Goal: Information Seeking & Learning: Learn about a topic

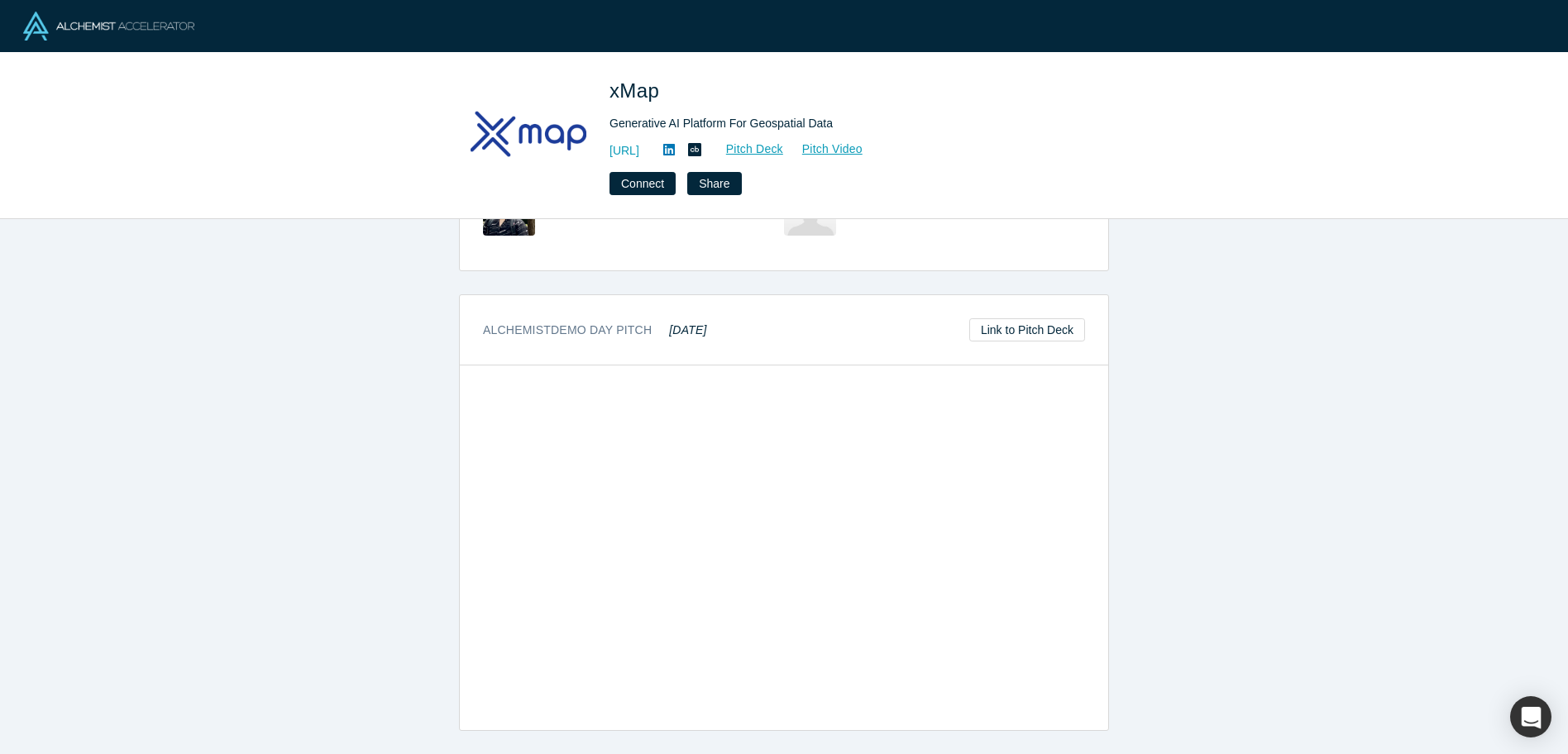
scroll to position [678, 0]
click at [639, 154] on link "https://xmap.ai" at bounding box center [624, 150] width 30 height 17
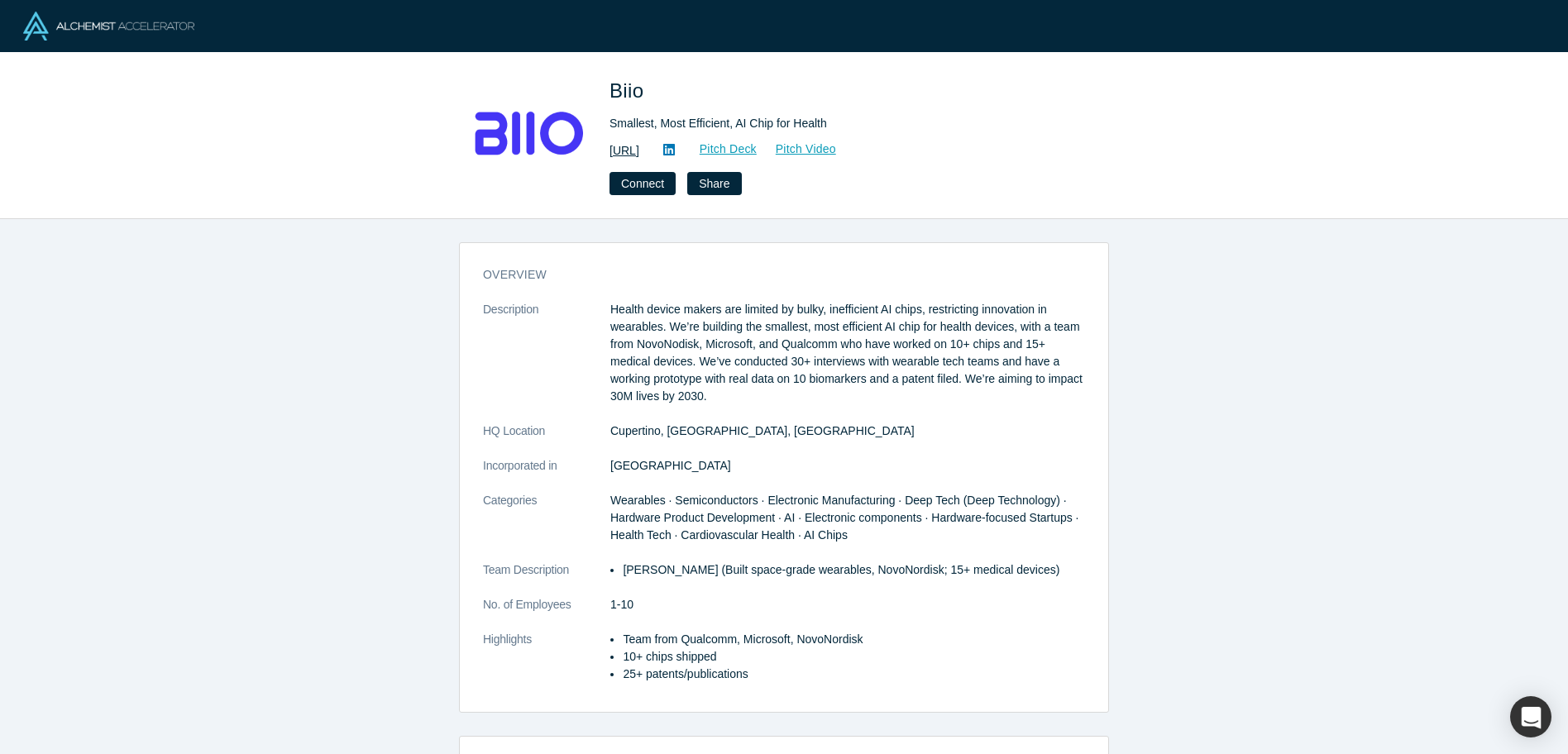
click at [639, 148] on link "https://biio.ai/" at bounding box center [624, 150] width 30 height 17
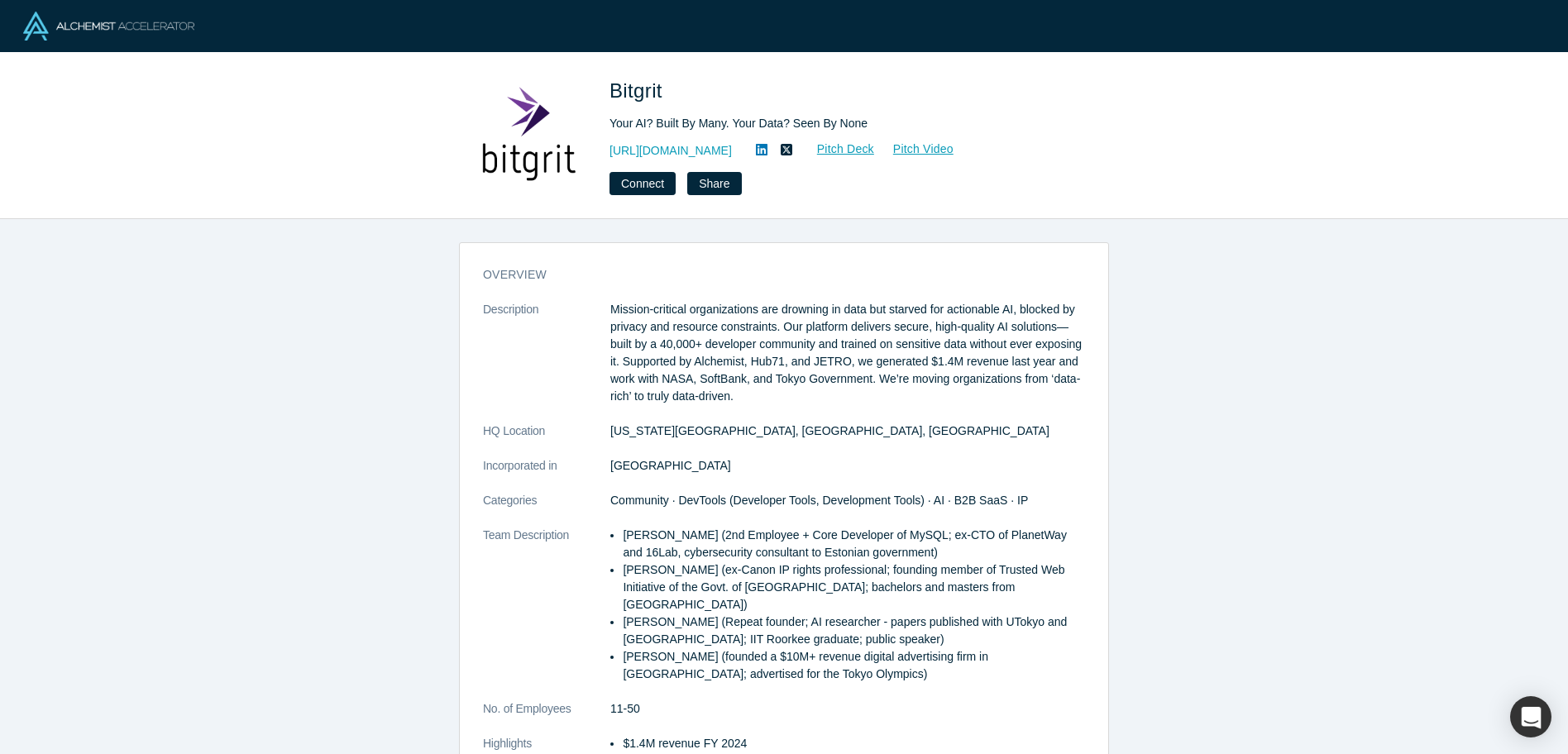
scroll to position [837, 0]
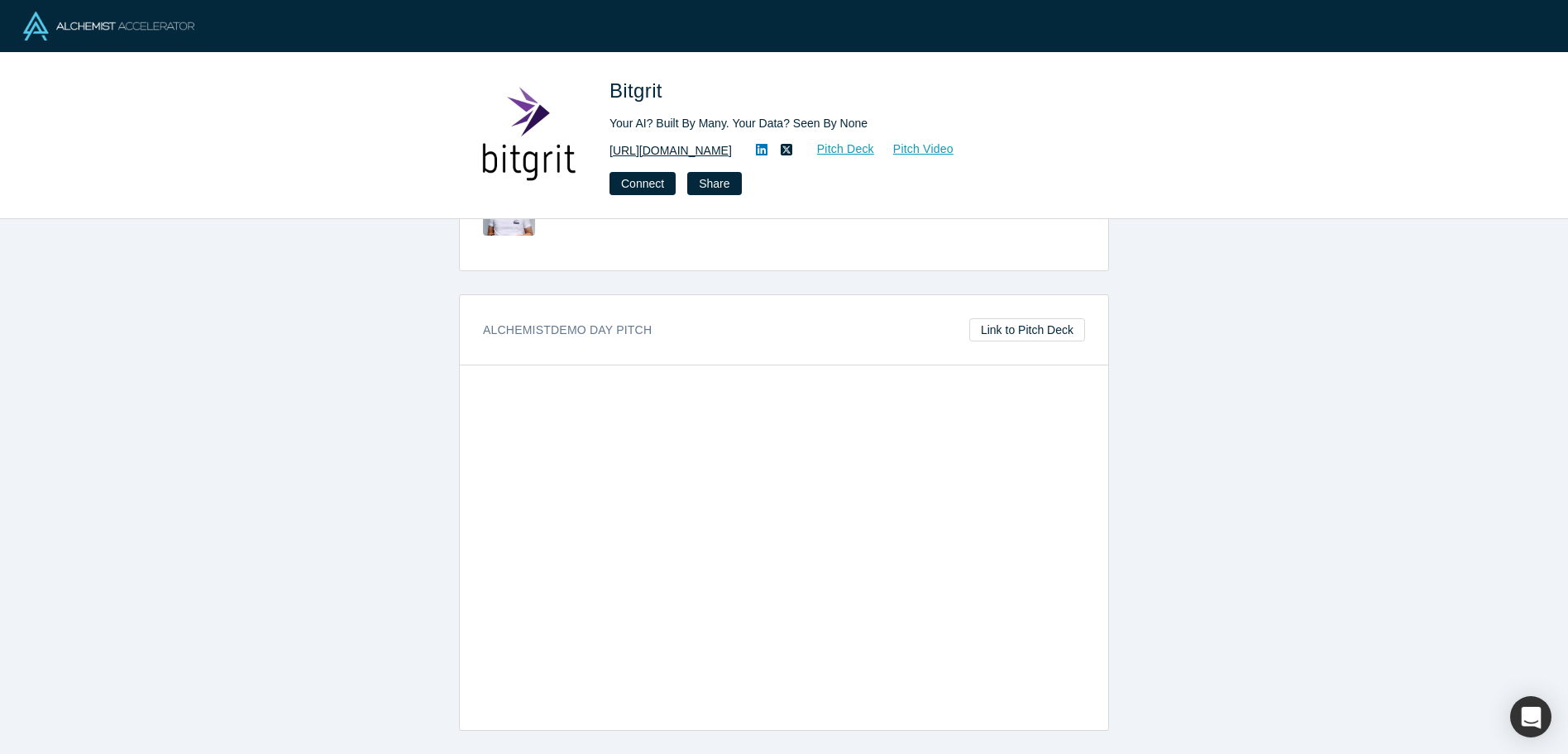
click at [678, 154] on link "https://bitgrit.com/" at bounding box center [671, 150] width 123 height 17
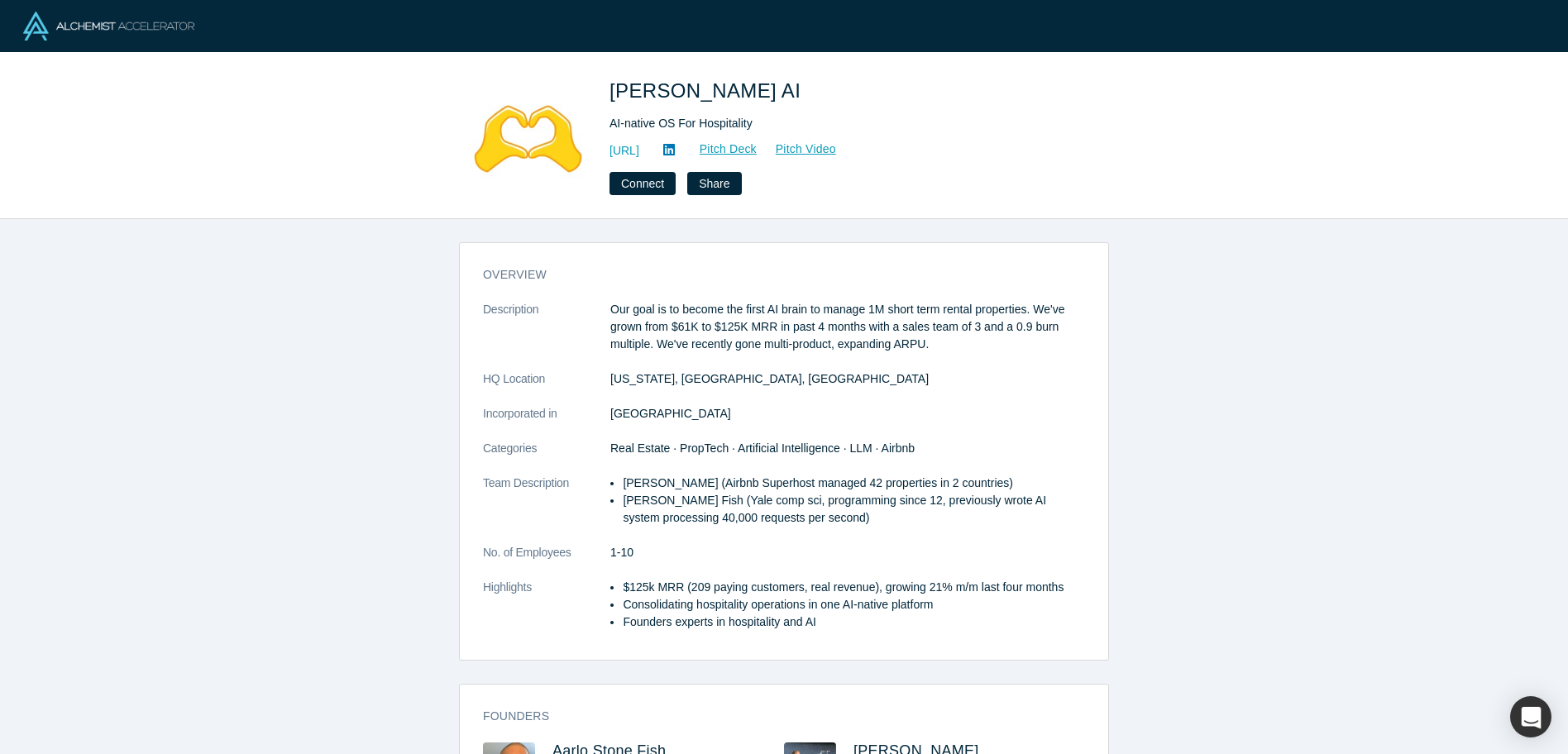
scroll to position [630, 0]
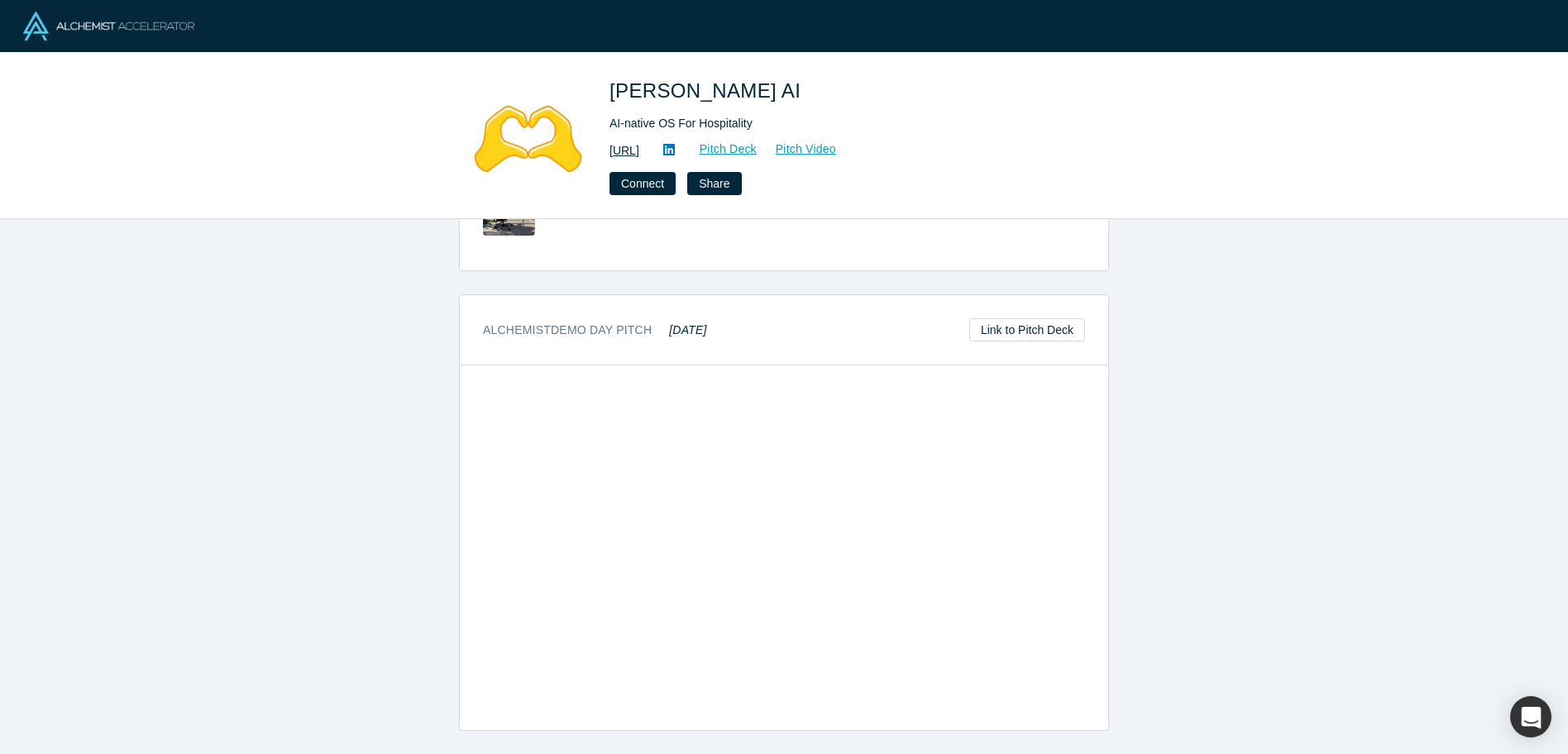
click at [639, 152] on link "http://getbesty.ai" at bounding box center [624, 150] width 30 height 17
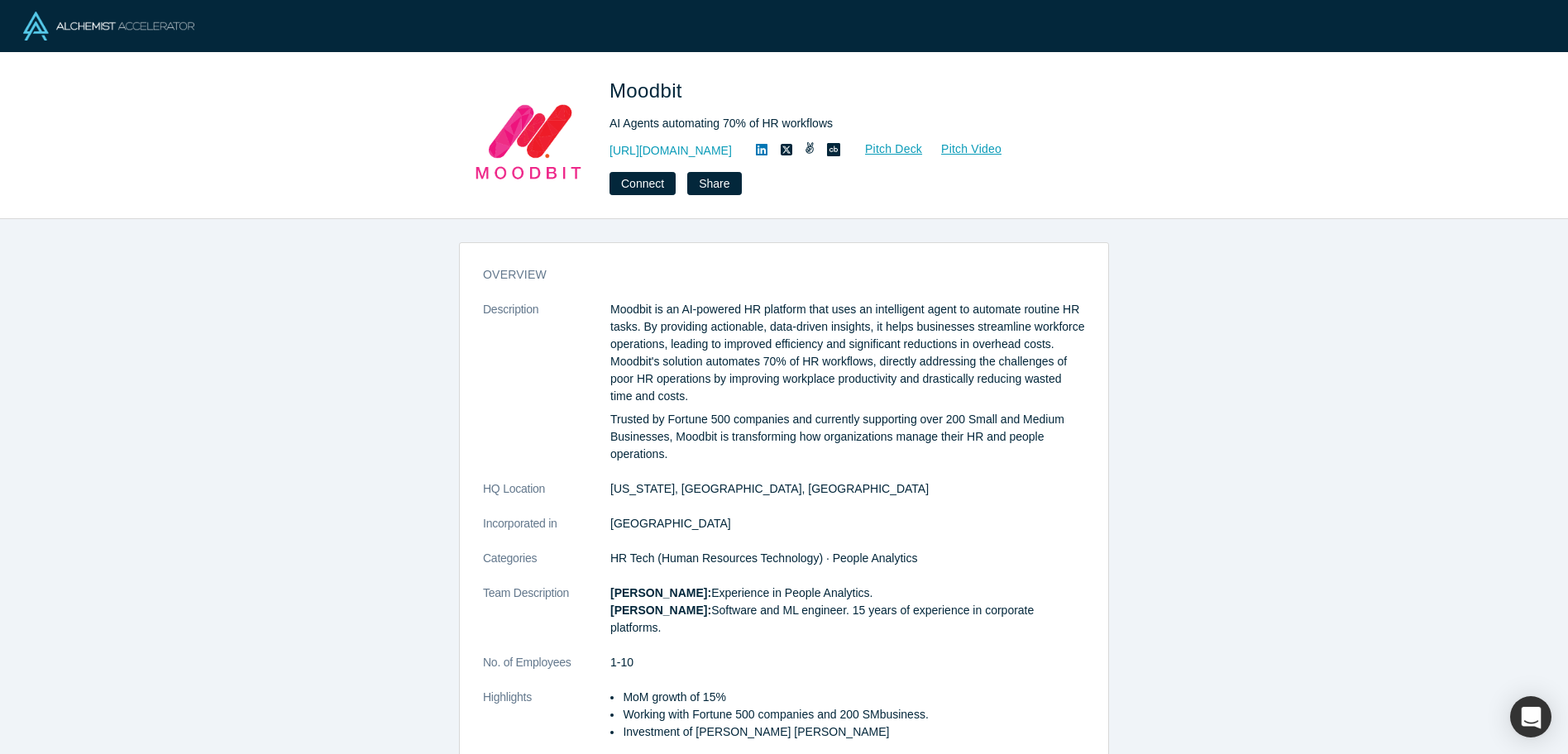
scroll to position [649, 0]
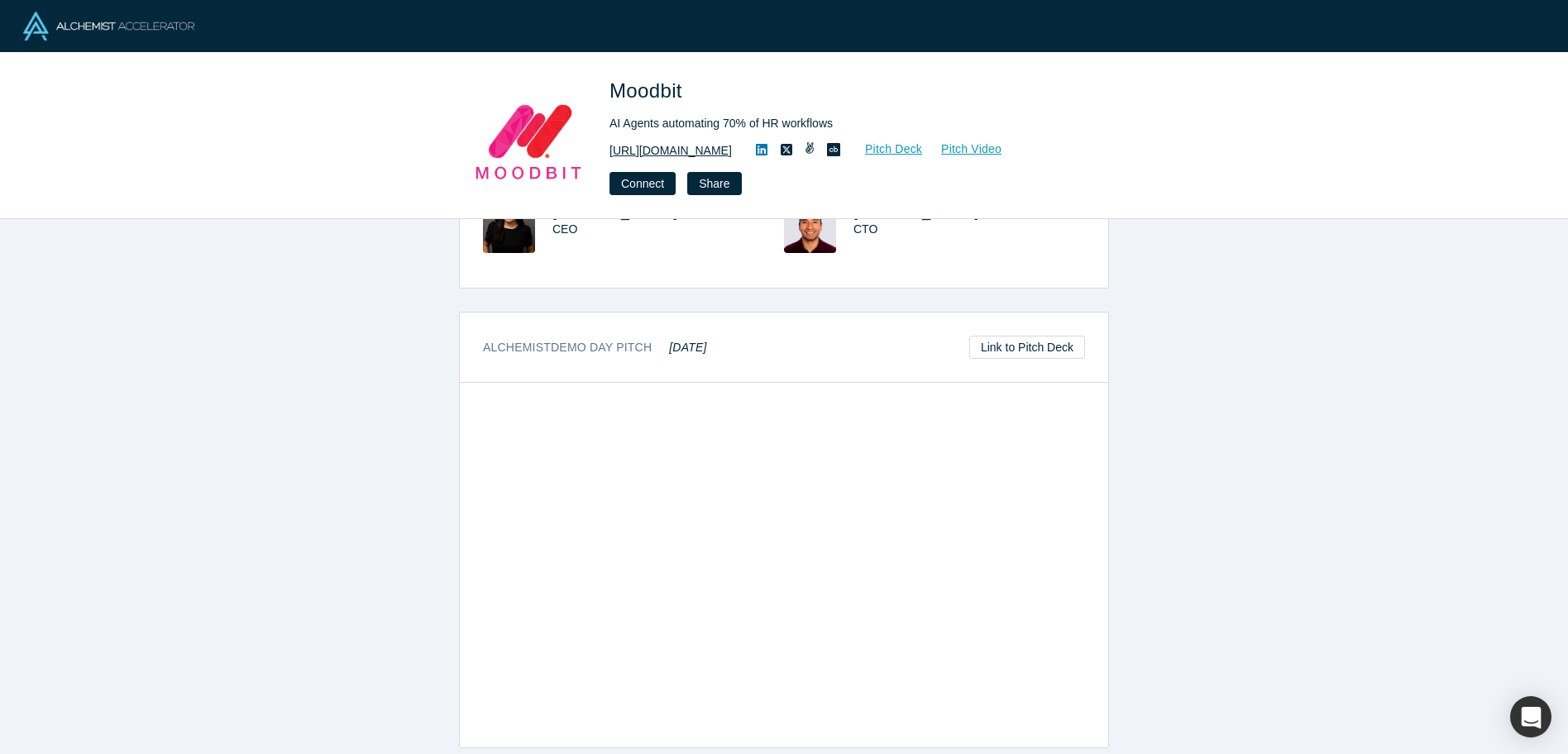
click at [701, 150] on link "http://mymoodbit.com/" at bounding box center [671, 150] width 123 height 17
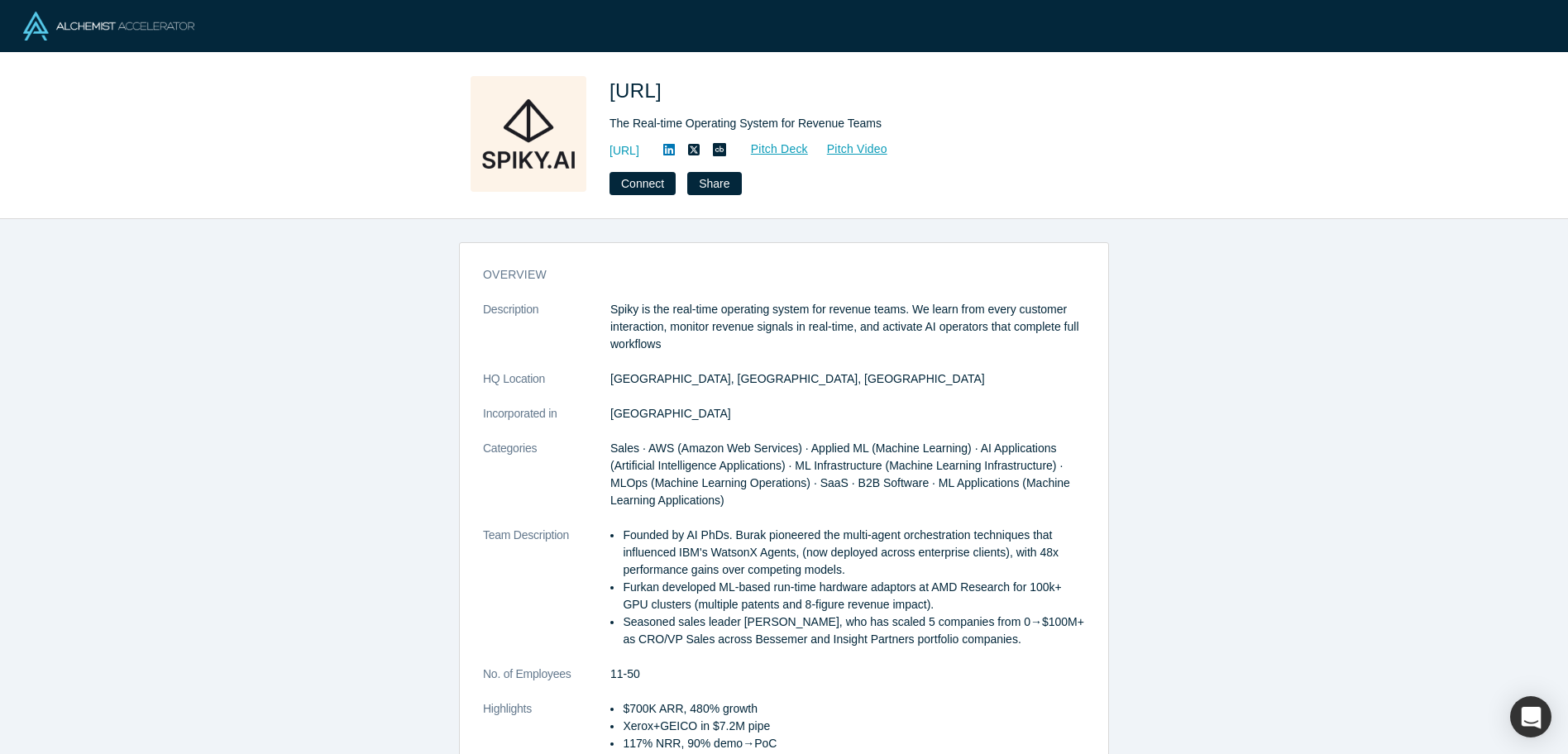
scroll to position [678, 0]
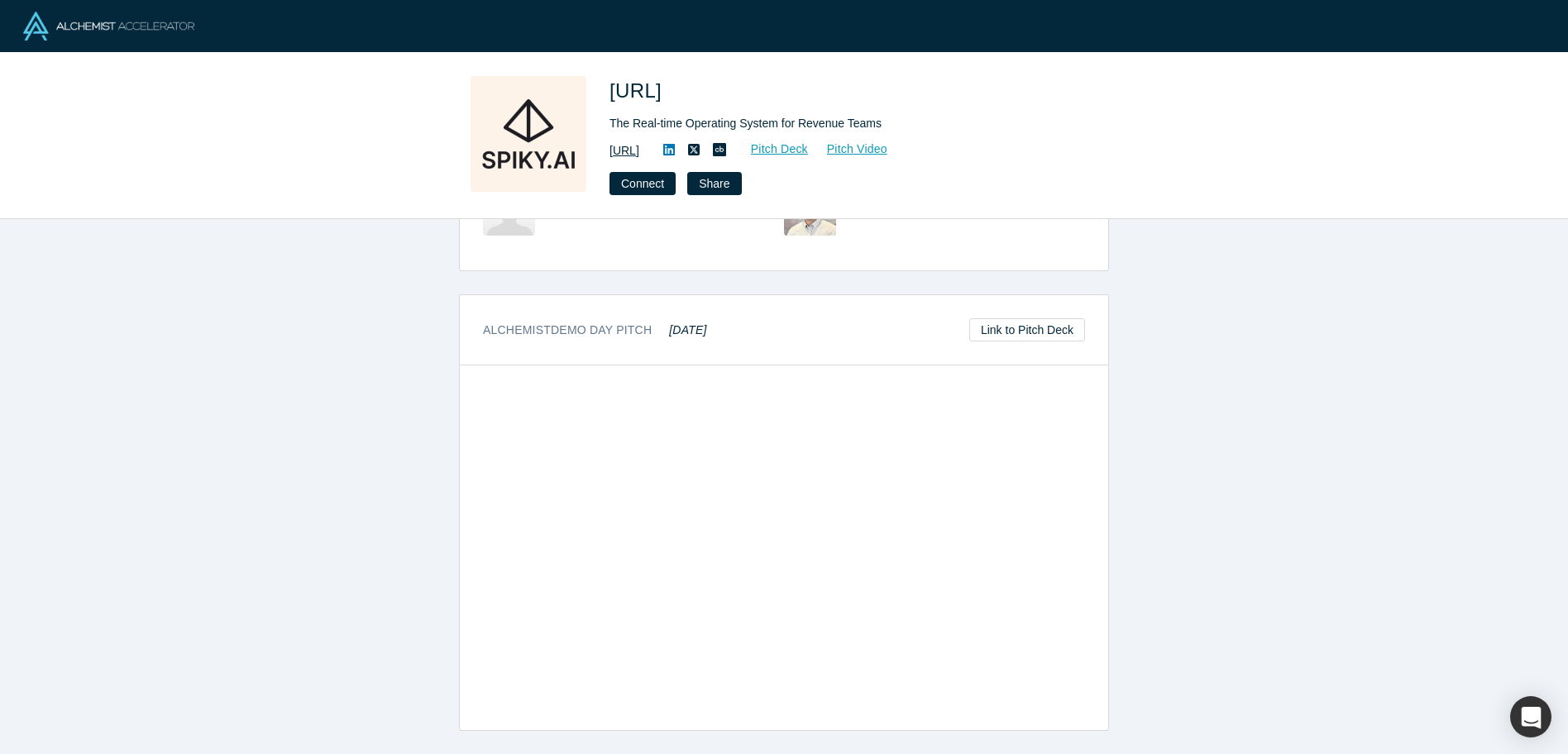
click at [639, 151] on link "[URL]" at bounding box center [624, 150] width 30 height 17
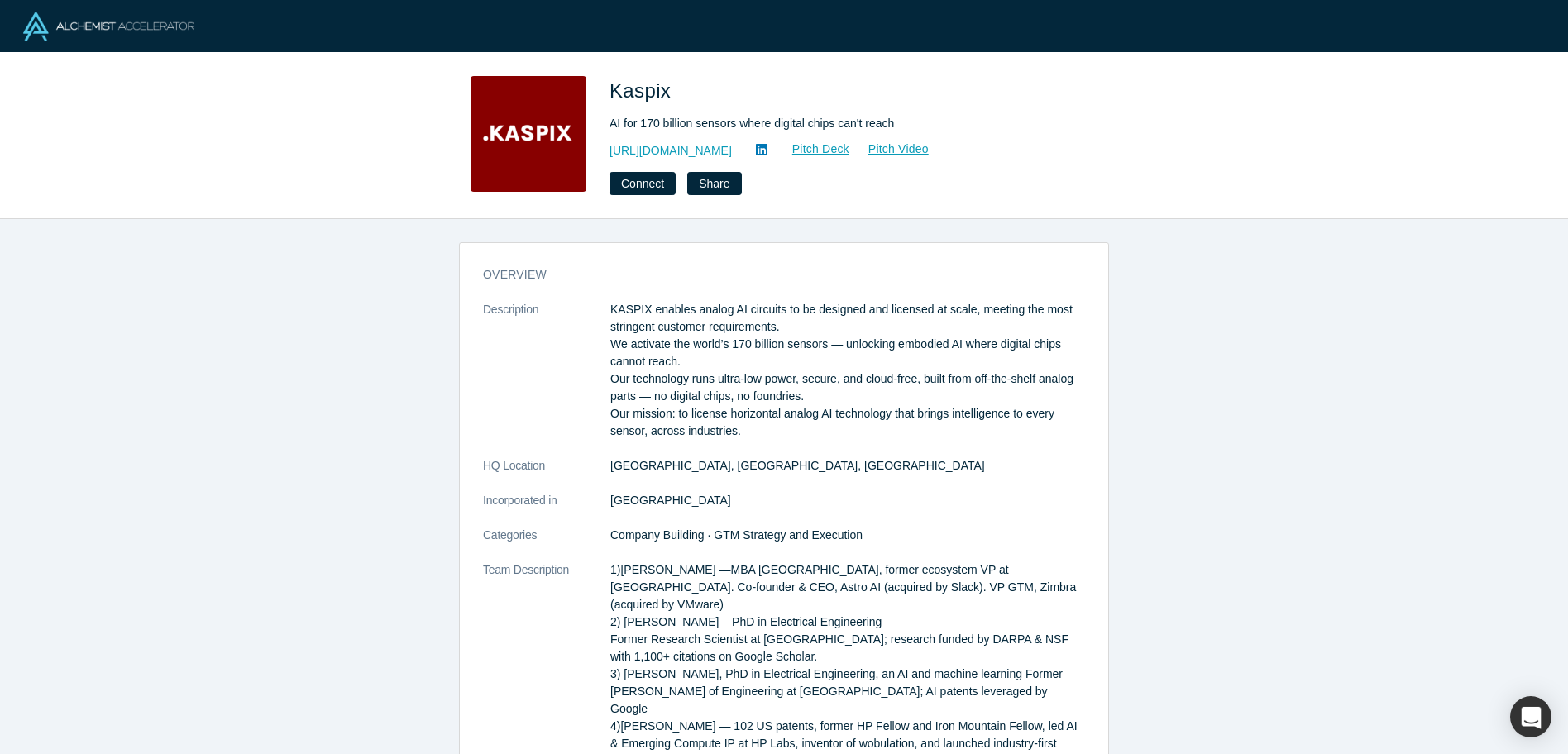
scroll to position [962, 0]
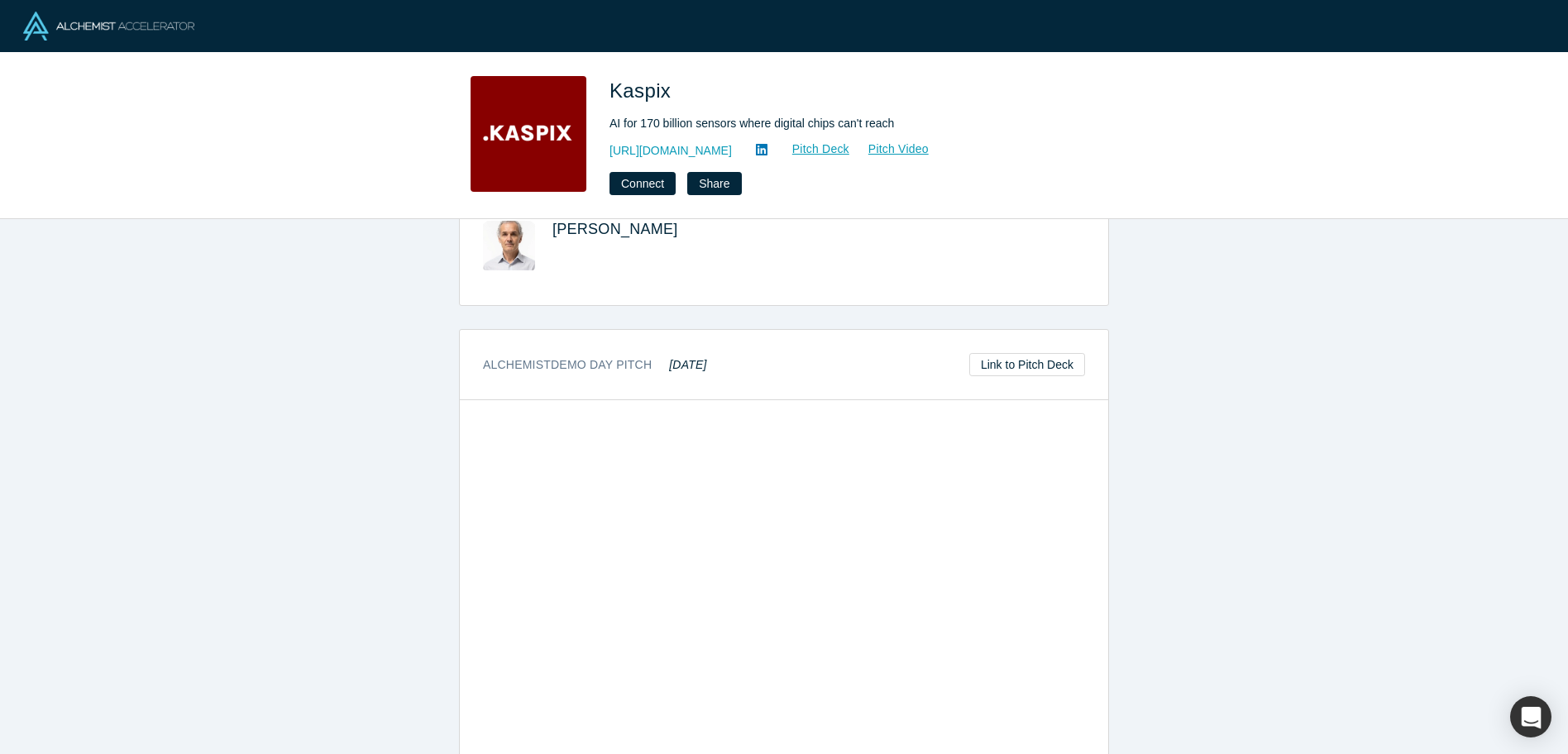
click at [655, 159] on div "http://kaspix.io Pitch Deck Pitch Video" at bounding box center [841, 150] width 463 height 20
click at [658, 153] on link "http://kaspix.io" at bounding box center [671, 150] width 123 height 17
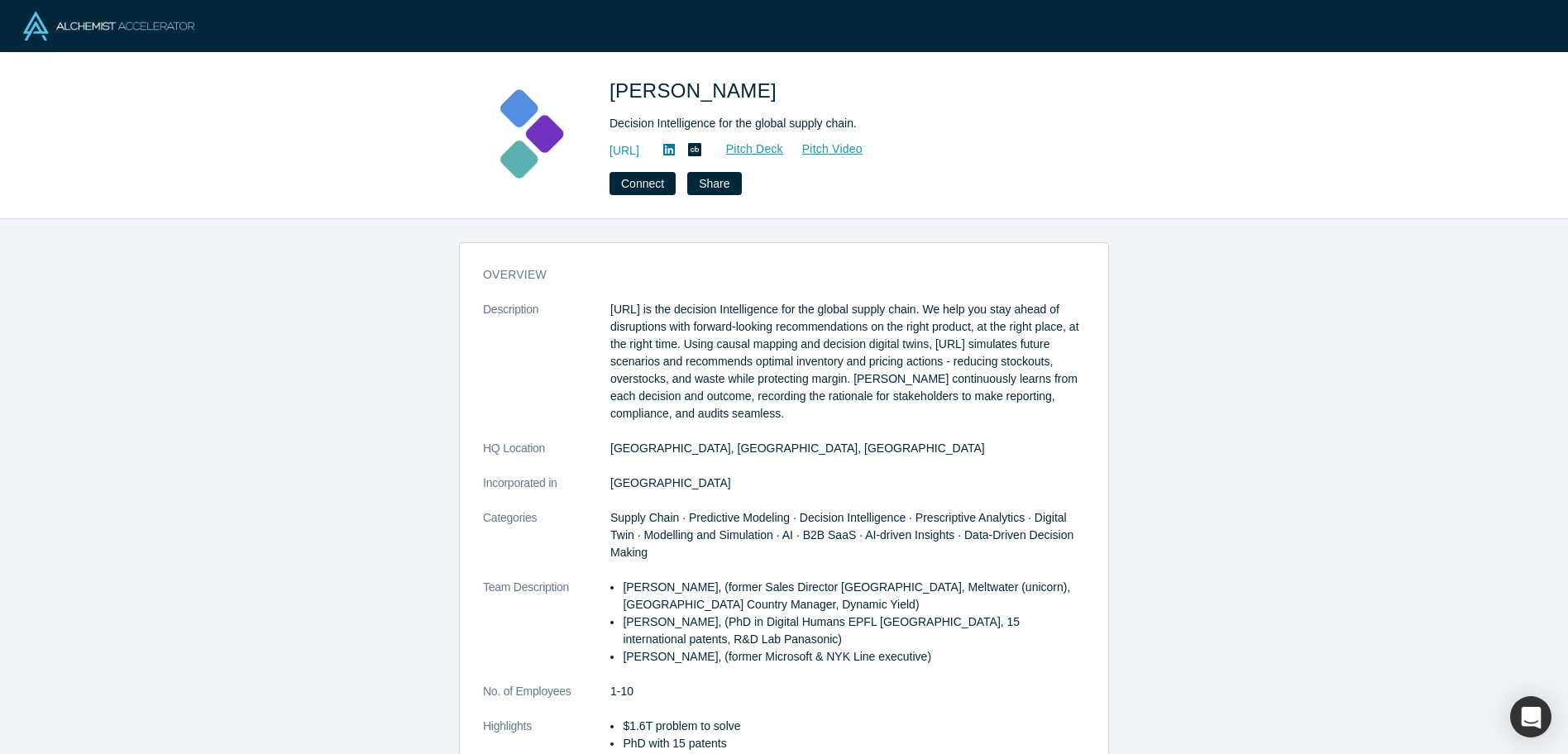
scroll to position [771, 0]
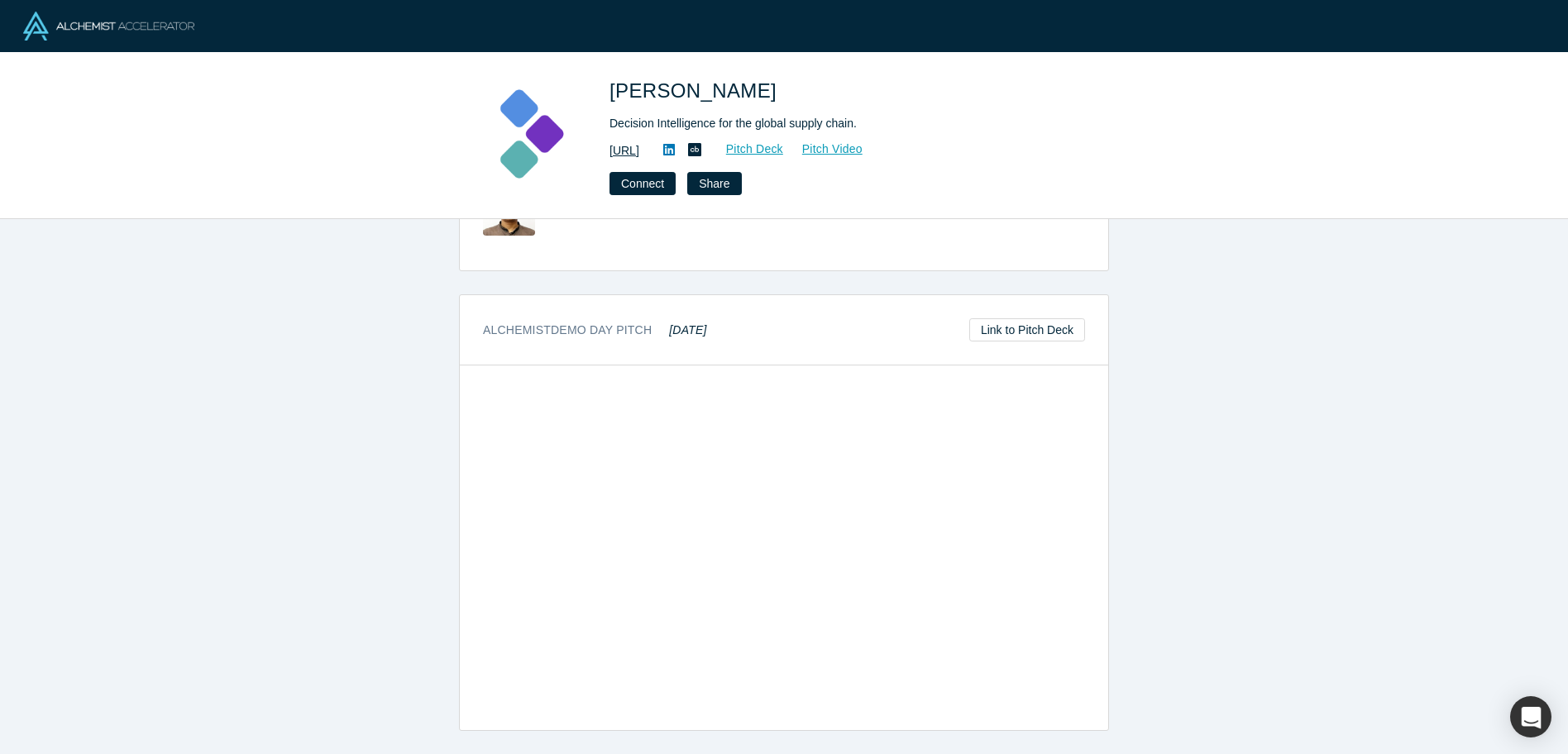
click at [639, 149] on link "https://kimaru.ai/" at bounding box center [624, 150] width 30 height 17
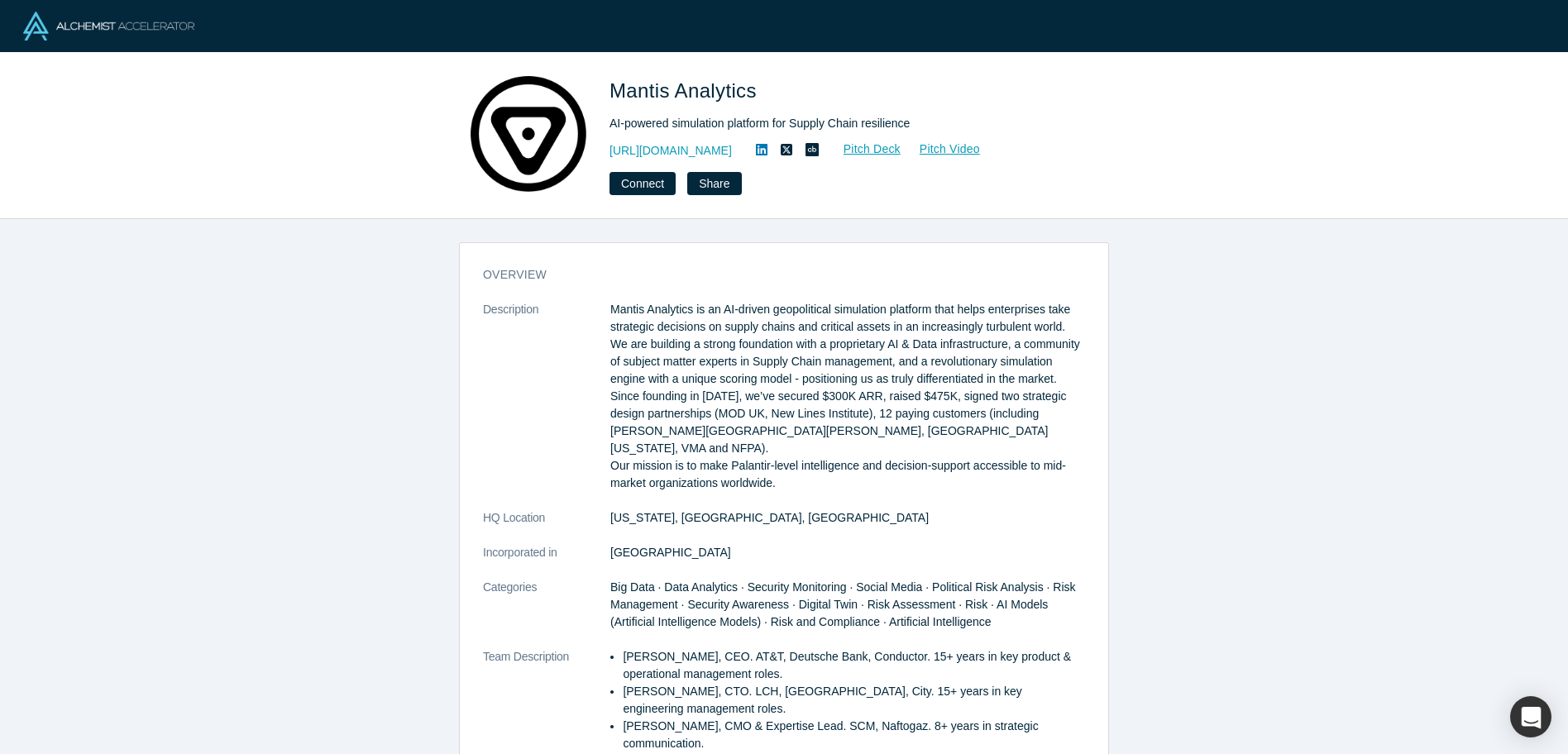
scroll to position [837, 0]
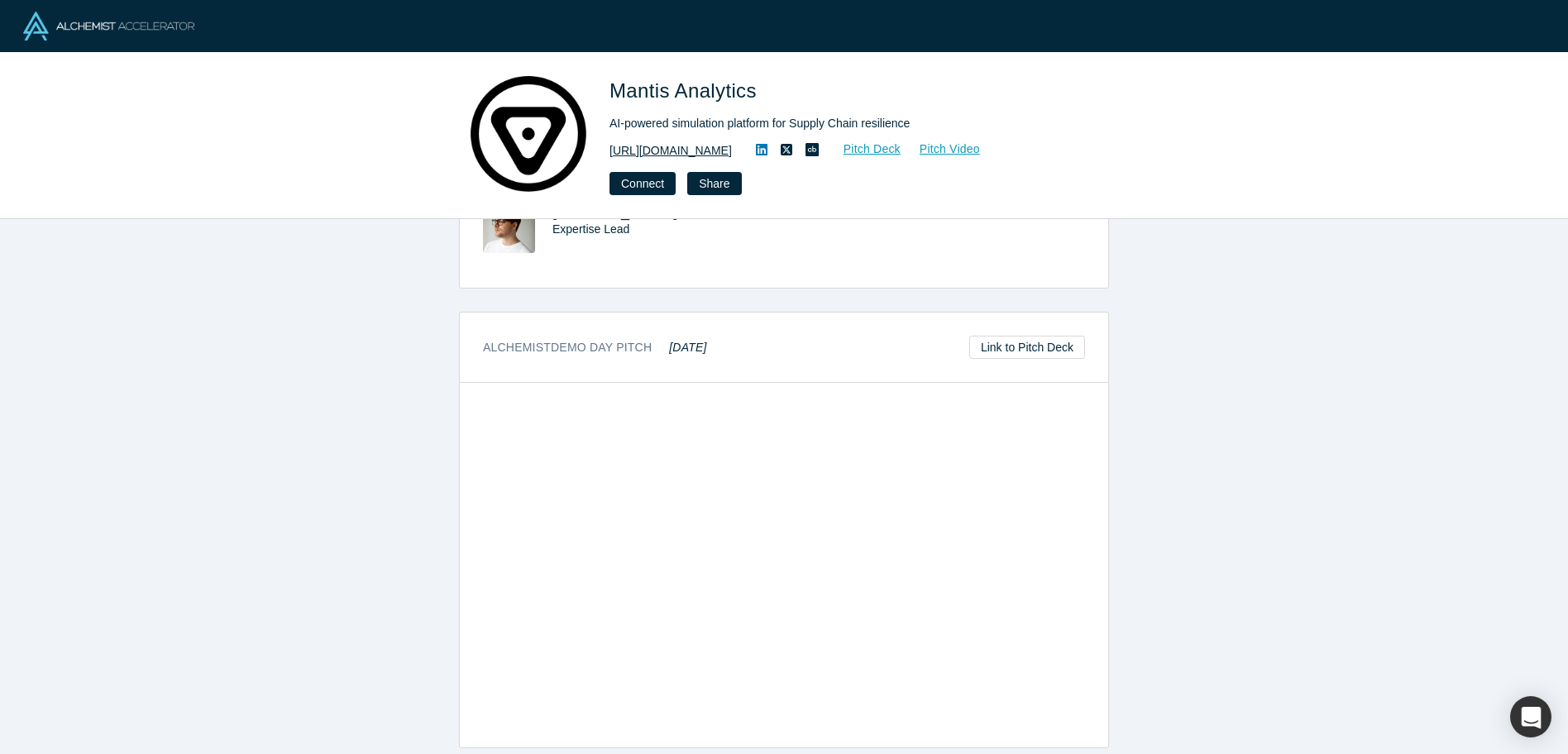
click at [732, 146] on link "[URL][DOMAIN_NAME]" at bounding box center [671, 150] width 123 height 17
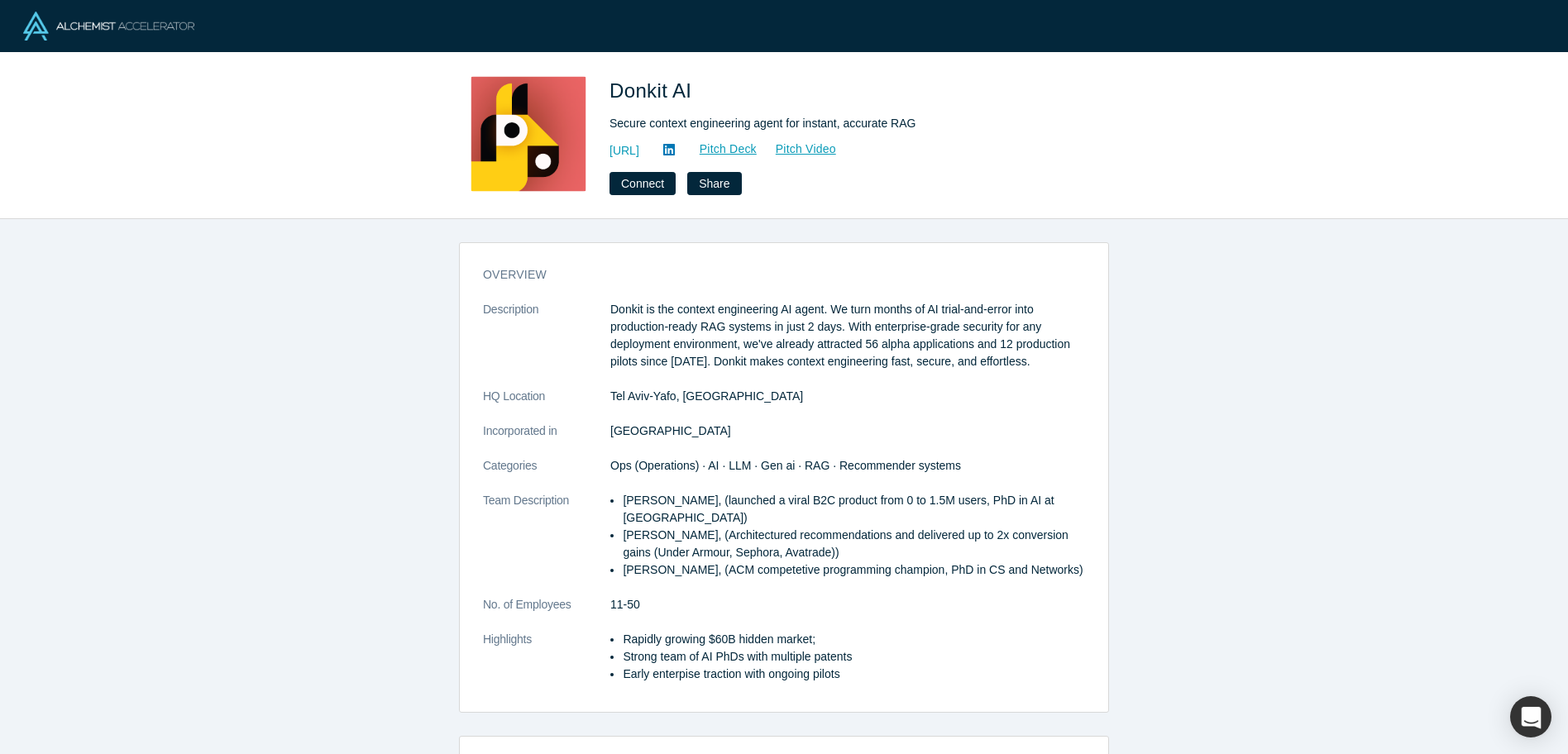
scroll to position [611, 0]
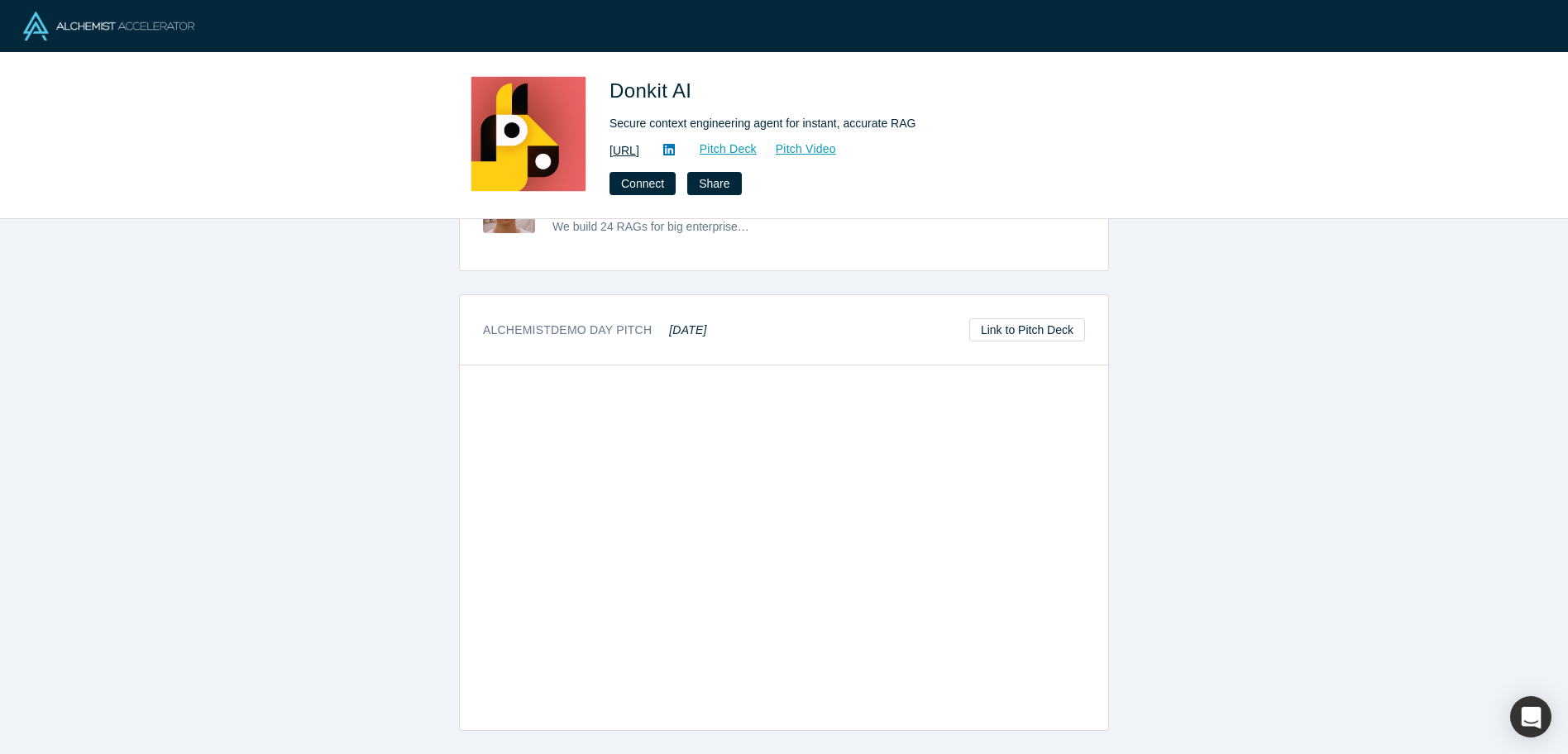
click at [639, 149] on link "https://donkit.ai/" at bounding box center [624, 150] width 30 height 17
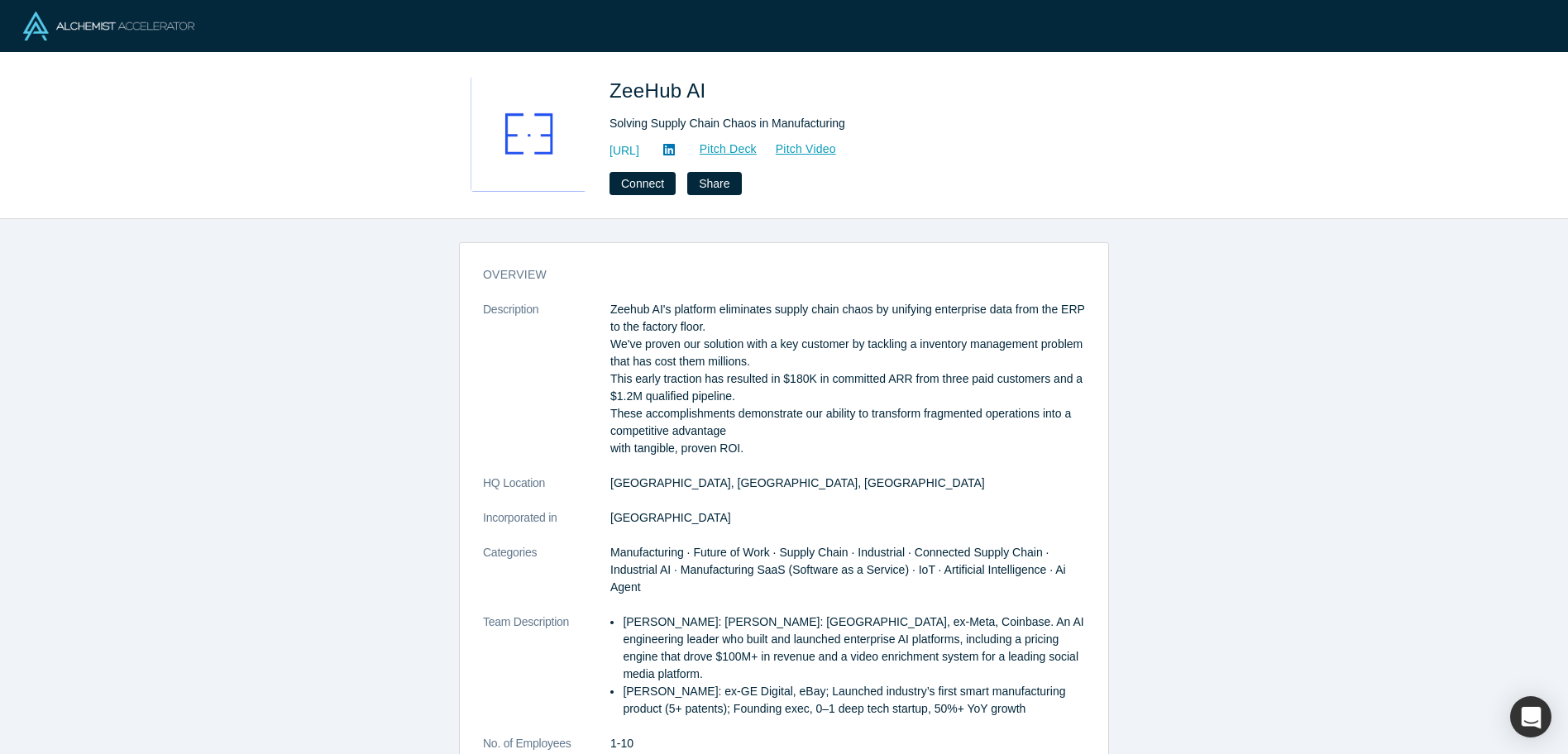
scroll to position [765, 0]
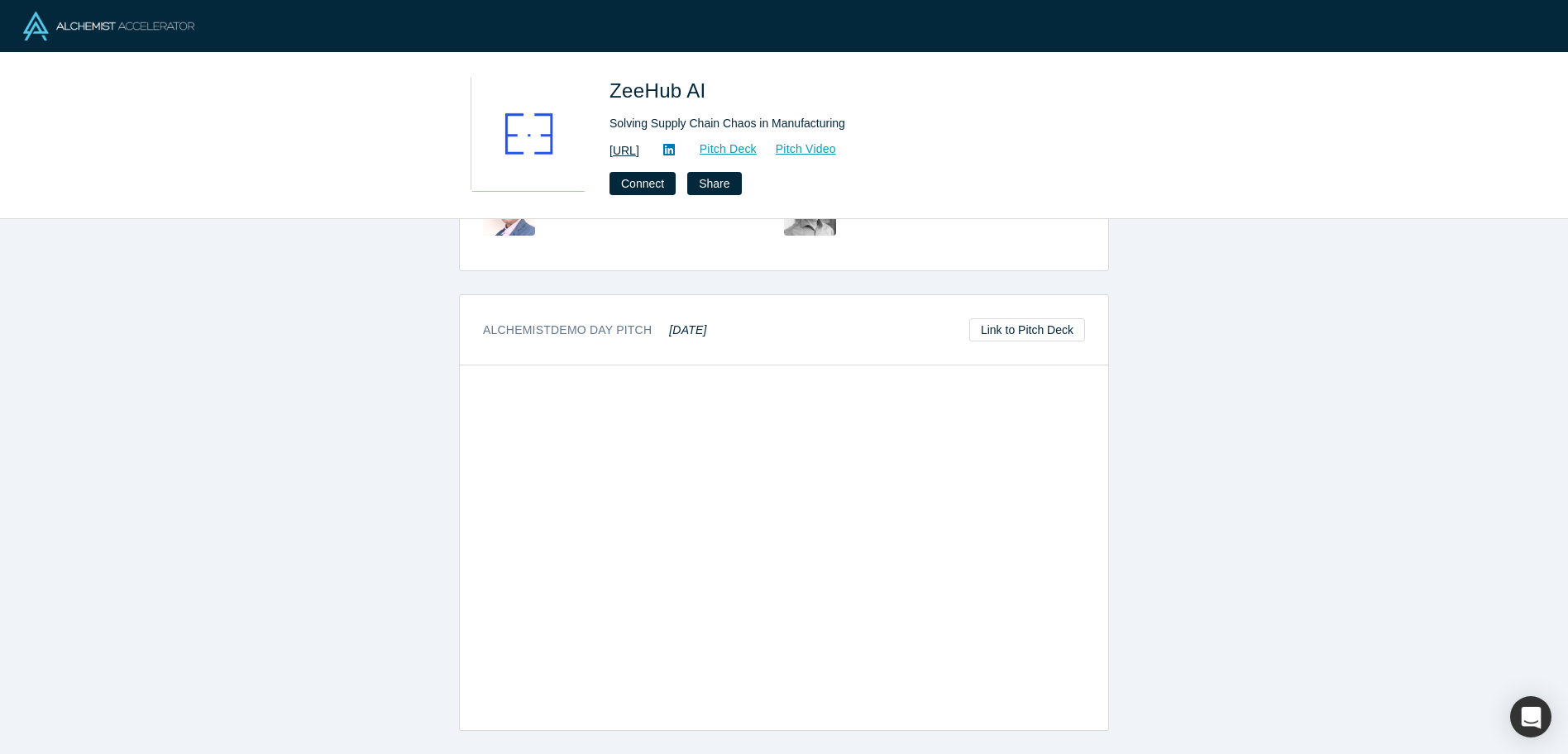
click at [639, 154] on link "https://zeehub.ai" at bounding box center [624, 150] width 30 height 17
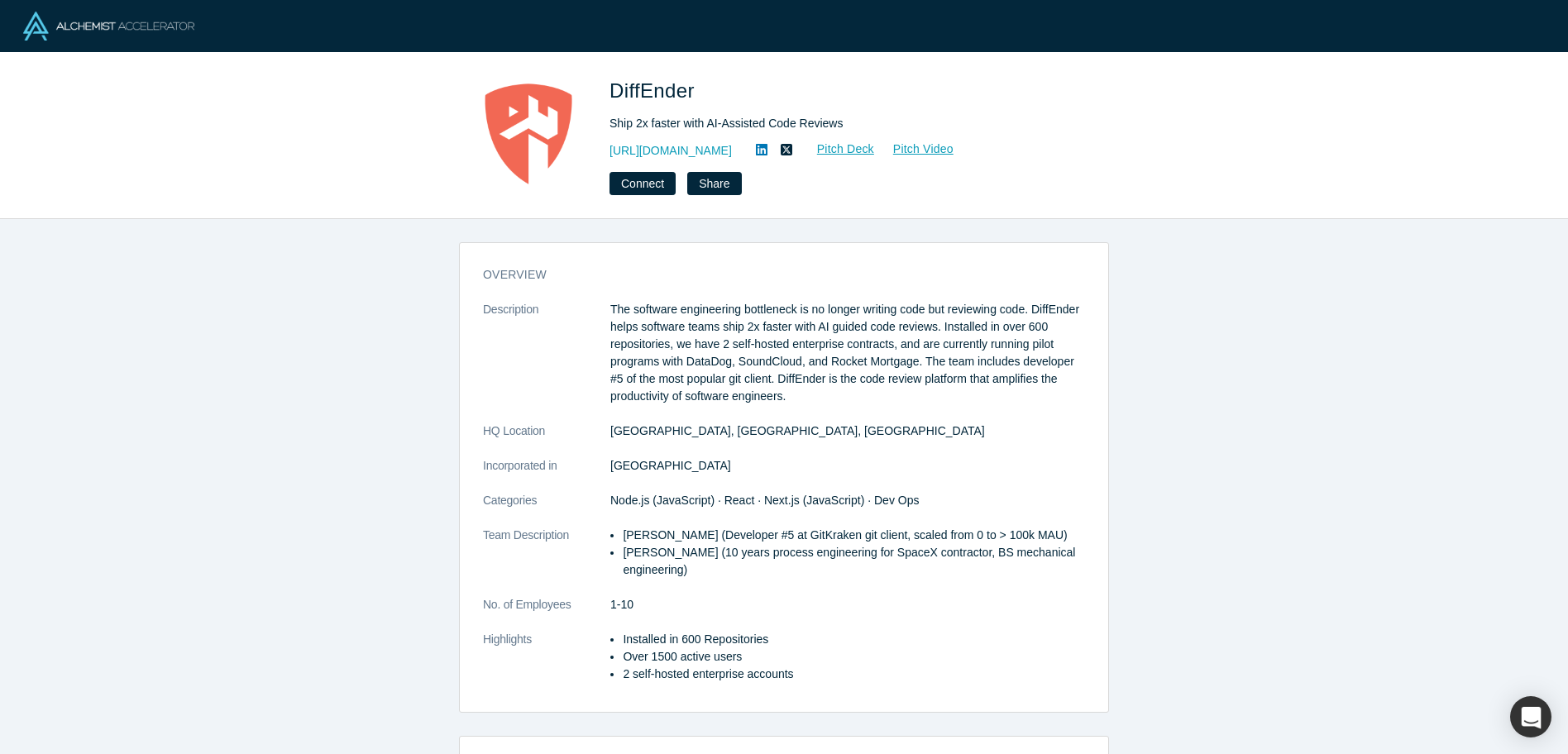
scroll to position [609, 0]
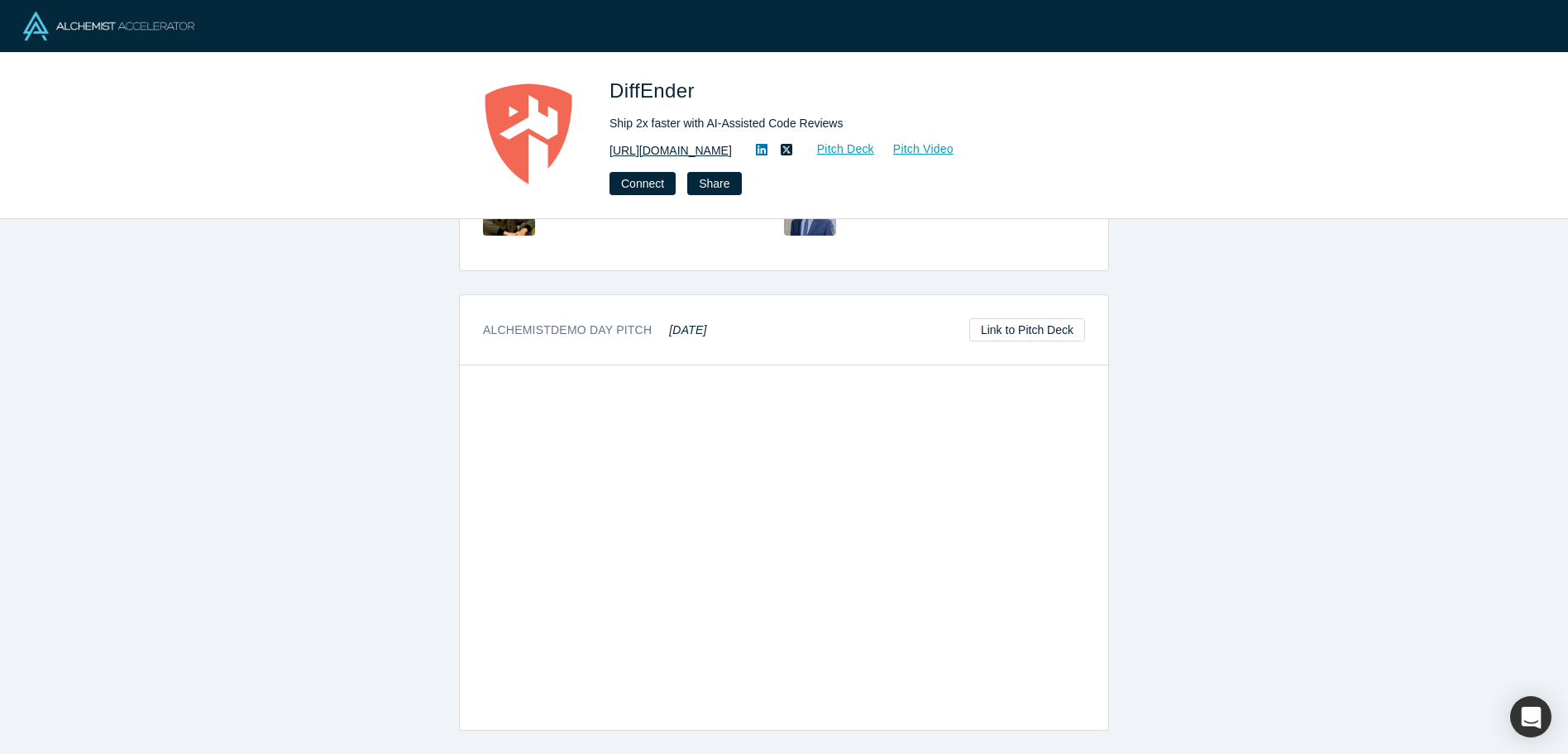
click at [675, 158] on link "https://diffender.com/" at bounding box center [671, 150] width 123 height 17
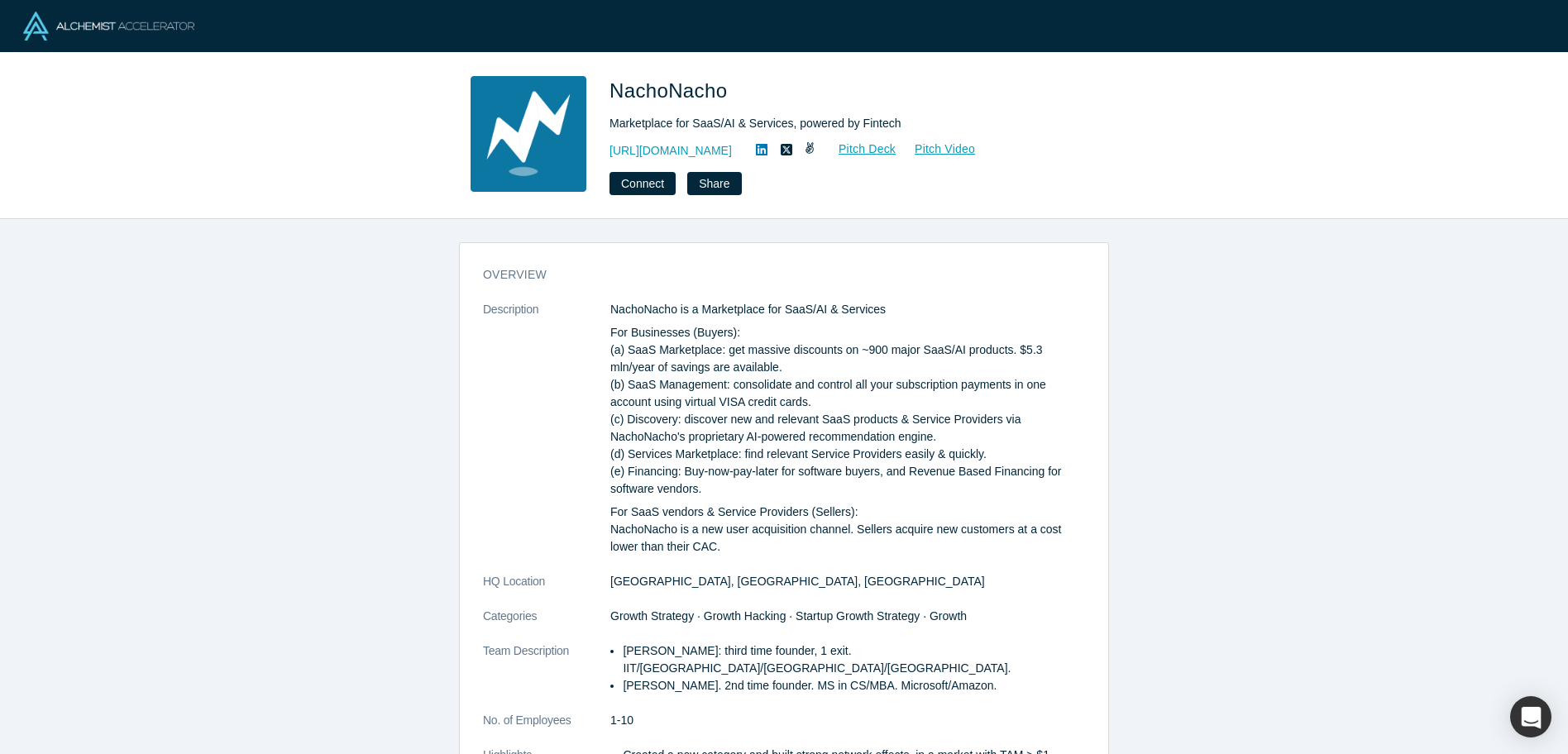
scroll to position [691, 0]
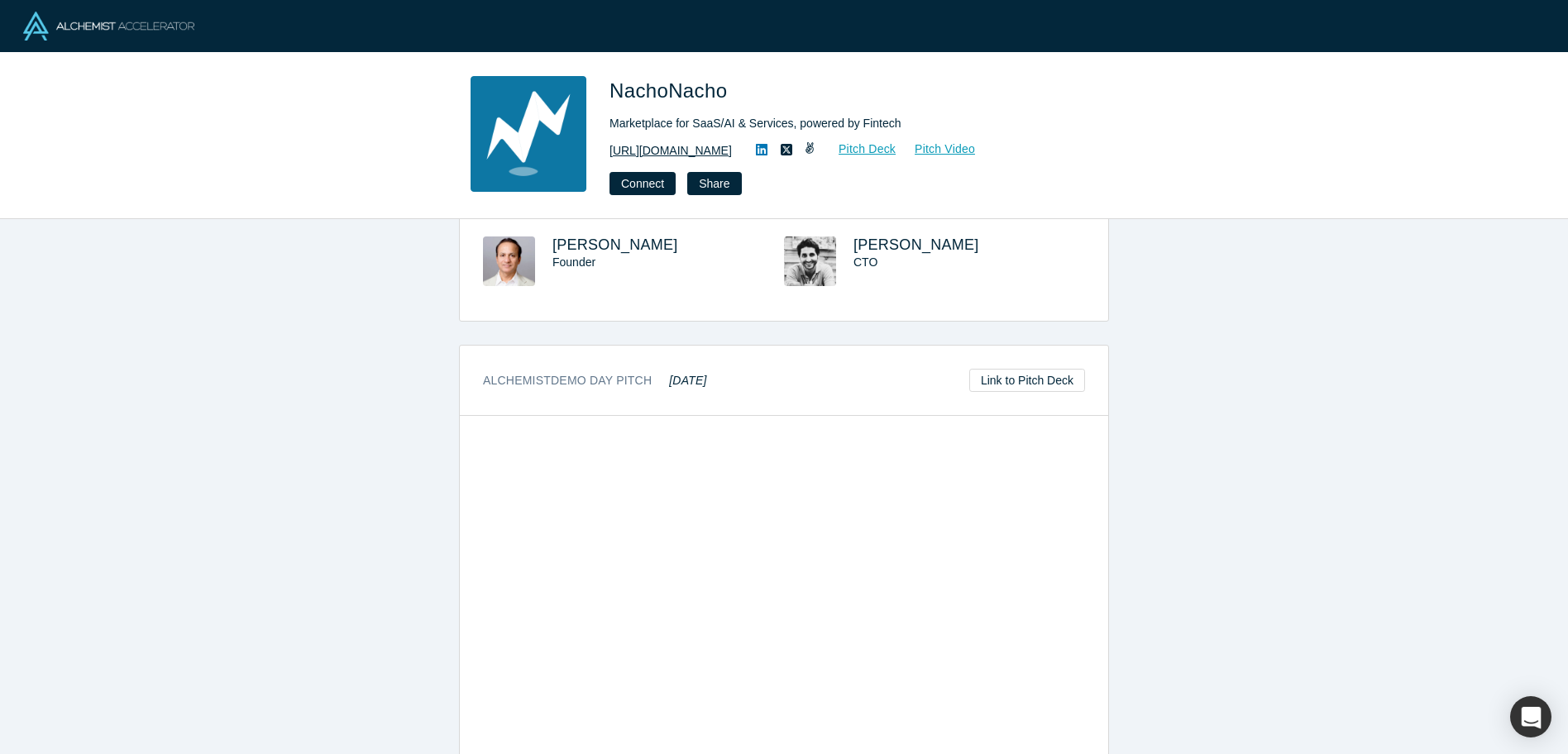
click at [645, 154] on link "[URL][DOMAIN_NAME]" at bounding box center [671, 150] width 123 height 17
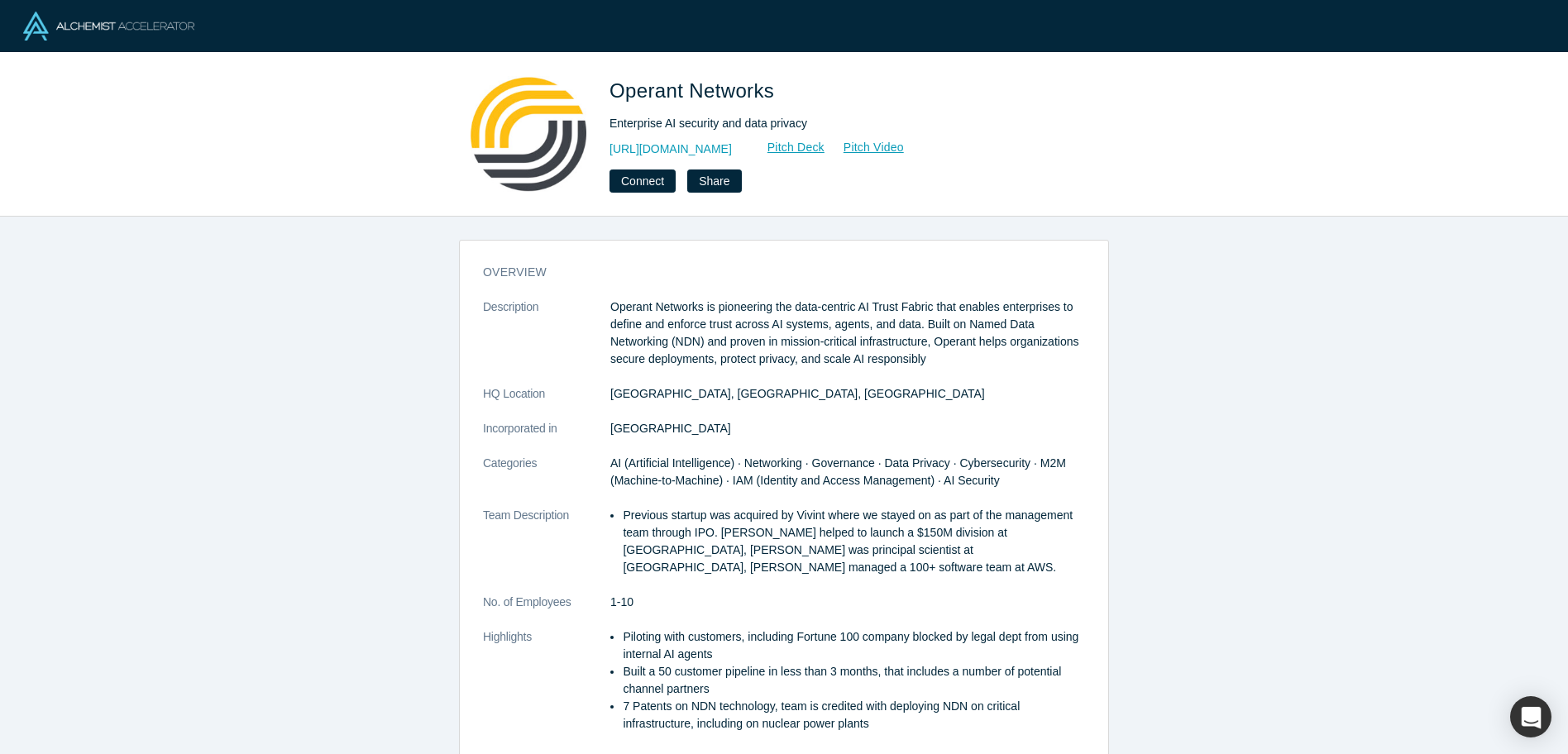
scroll to position [682, 0]
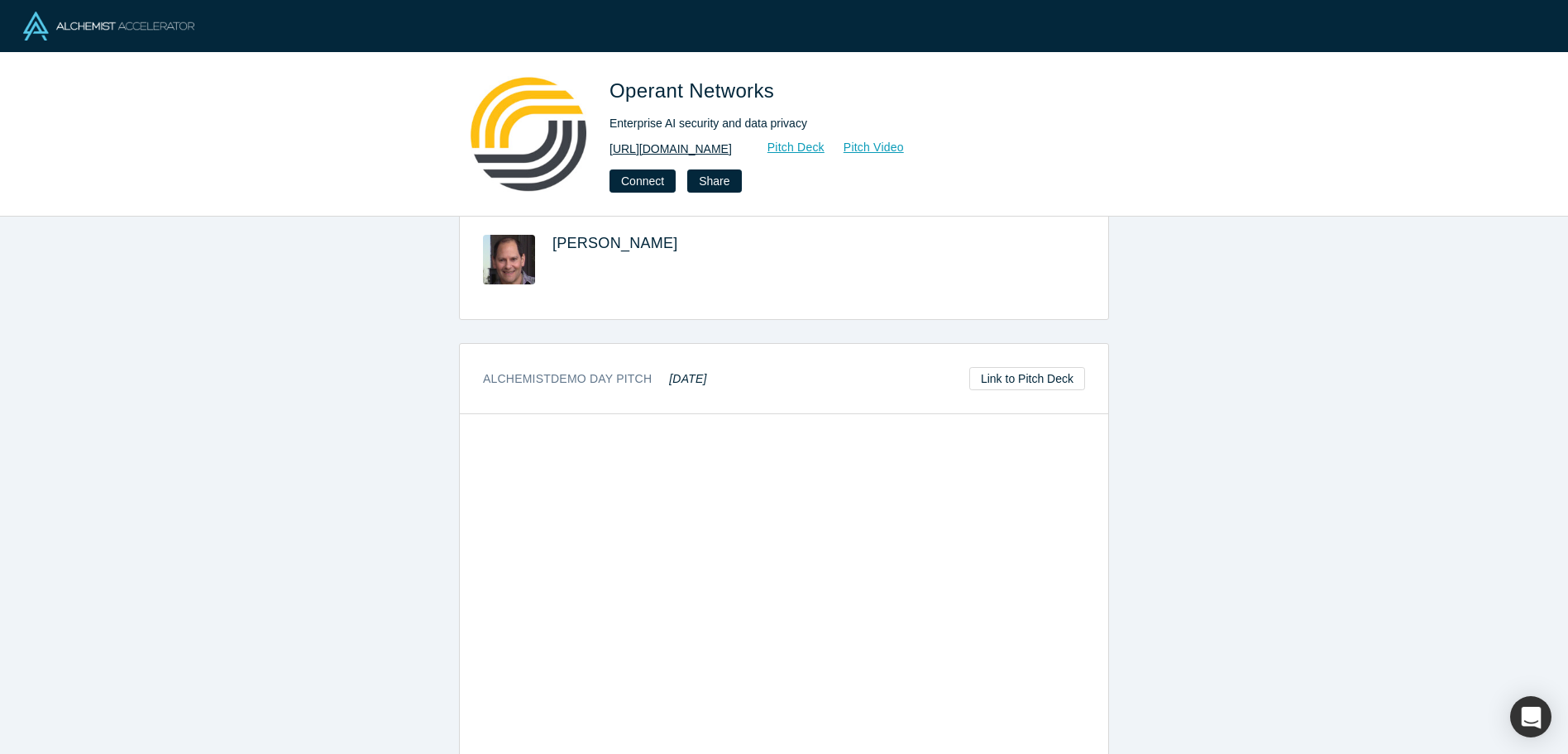
click at [732, 149] on link "[URL][DOMAIN_NAME]" at bounding box center [671, 149] width 123 height 17
